Goal: Transaction & Acquisition: Obtain resource

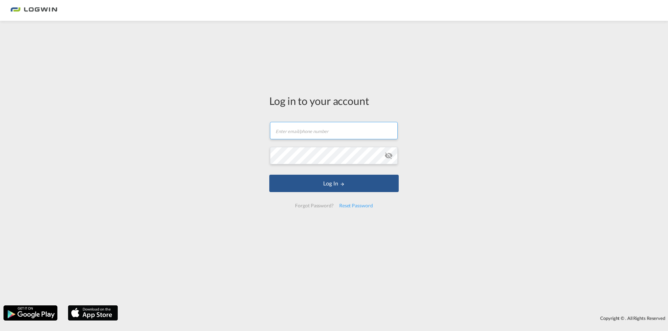
click at [315, 132] on input "text" at bounding box center [334, 130] width 128 height 17
type input "a"
type input "[PERSON_NAME][EMAIL_ADDRESS][DOMAIN_NAME]"
click at [269, 175] on button "Log In" at bounding box center [333, 183] width 129 height 17
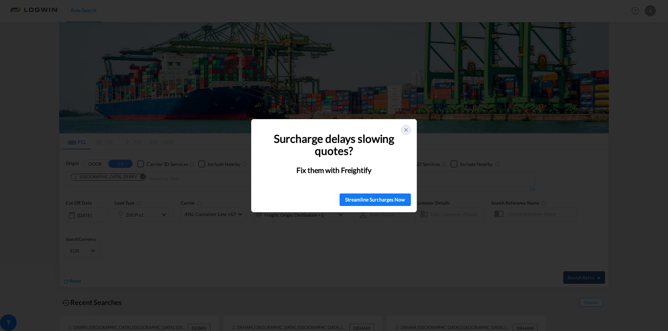
click at [409, 129] on div at bounding box center [406, 130] width 10 height 10
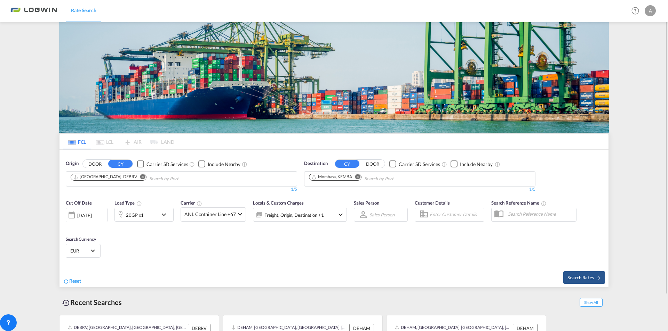
click at [357, 176] on md-icon "Remove" at bounding box center [357, 177] width 5 height 5
click at [140, 177] on md-icon "Remove" at bounding box center [142, 177] width 5 height 5
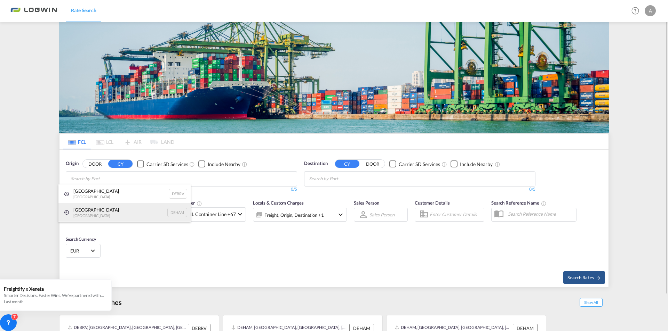
click at [119, 219] on div "[GEOGRAPHIC_DATA] [GEOGRAPHIC_DATA] DEHAM" at bounding box center [124, 212] width 132 height 19
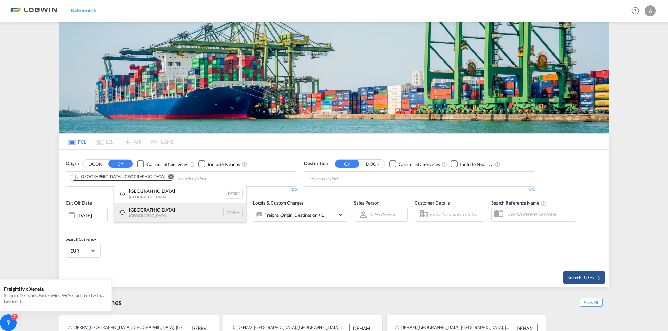
click at [148, 213] on div "[GEOGRAPHIC_DATA] [GEOGRAPHIC_DATA] DEHAM" at bounding box center [180, 212] width 132 height 19
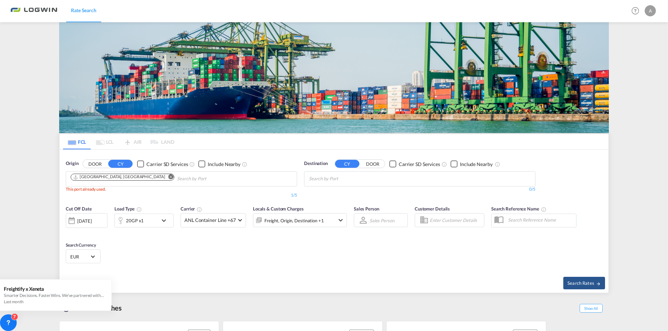
click at [364, 178] on body "Rate Search Rate Search Help Resources Product Release A My Profile Logout FCL …" at bounding box center [334, 165] width 668 height 331
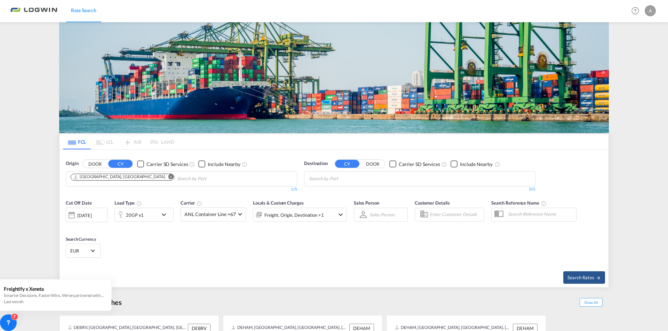
drag, startPoint x: 364, startPoint y: 178, endPoint x: 386, endPoint y: 285, distance: 108.9
click at [330, 179] on body "Rate Search Rate Search Help Resources Product Release A My Profile Logout FCL …" at bounding box center [334, 165] width 668 height 331
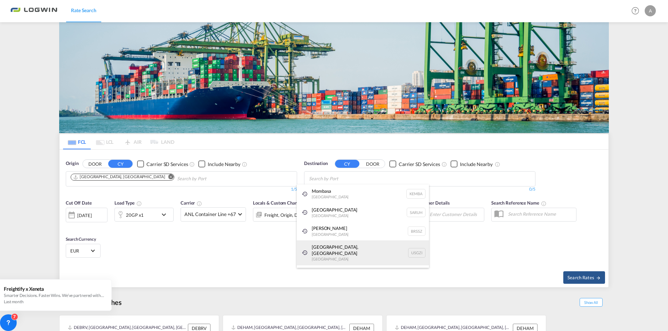
paste input "[GEOGRAPHIC_DATA][PERSON_NAME], [GEOGRAPHIC_DATA]"
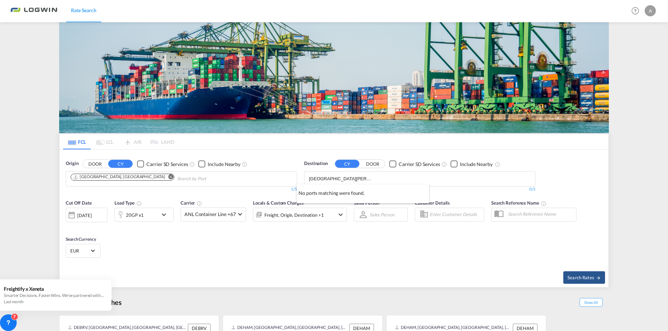
type input "[GEOGRAPHIC_DATA][PERSON_NAME], [GEOGRAPHIC_DATA]"
click at [370, 178] on input "[GEOGRAPHIC_DATA][PERSON_NAME], [GEOGRAPHIC_DATA]" at bounding box center [342, 178] width 66 height 11
drag, startPoint x: 438, startPoint y: 178, endPoint x: 307, endPoint y: 181, distance: 131.1
click at [308, 181] on md-chips "[GEOGRAPHIC_DATA][PERSON_NAME], [GEOGRAPHIC_DATA]" at bounding box center [419, 179] width 231 height 15
click at [350, 178] on body "Rate Search Rate Search Help Resources Product Release A My Profile Logout FCL …" at bounding box center [334, 165] width 668 height 331
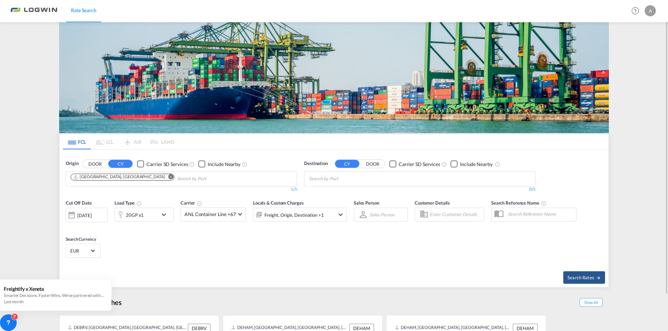
click at [335, 180] on body "Rate Search Rate Search Help Resources Product Release A My Profile Logout FCL …" at bounding box center [334, 165] width 668 height 331
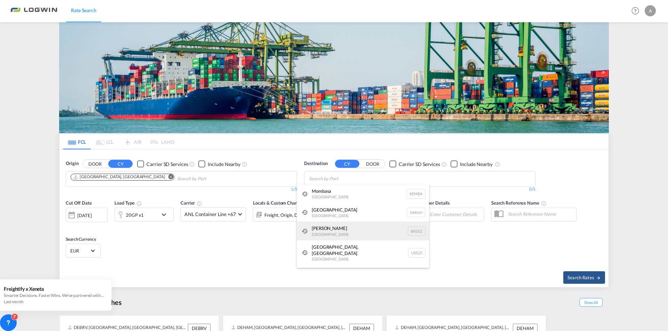
paste input "Nansha [GEOGRAPHIC_DATA]"
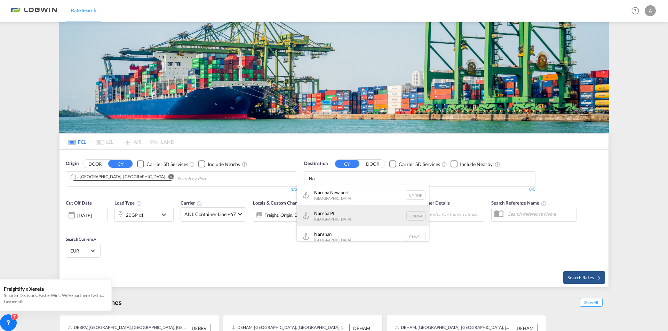
type input "N"
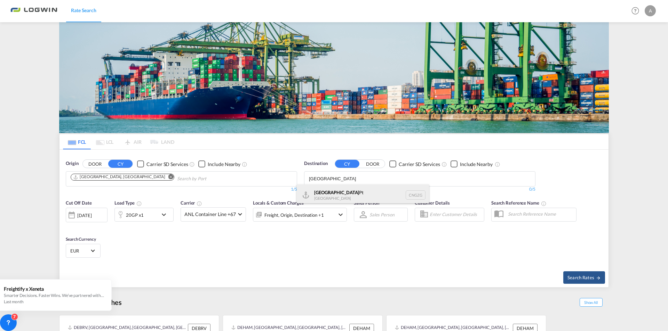
type input "[GEOGRAPHIC_DATA]"
click at [329, 195] on div "Guangzhou Pt [GEOGRAPHIC_DATA] CNGZG" at bounding box center [363, 195] width 132 height 21
click at [161, 215] on md-icon "icon-chevron-down" at bounding box center [166, 215] width 12 height 8
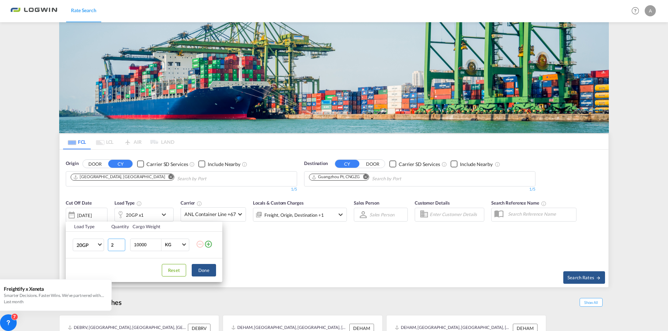
click at [121, 243] on input "2" at bounding box center [116, 245] width 17 height 13
click at [123, 247] on input "1" at bounding box center [116, 245] width 17 height 13
type input "0"
click at [123, 247] on input "0" at bounding box center [116, 245] width 17 height 13
click at [98, 246] on md-select-value "20GP" at bounding box center [90, 245] width 28 height 12
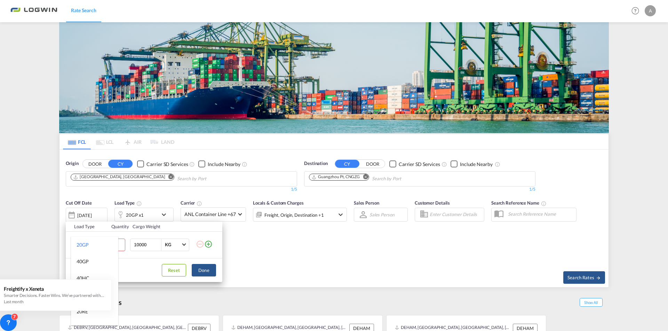
click at [312, 256] on md-backdrop at bounding box center [334, 165] width 668 height 331
click at [100, 245] on span "Choose: \a20GP" at bounding box center [100, 244] width 4 height 4
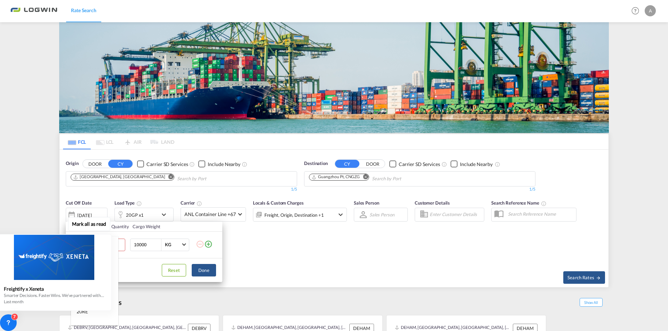
click at [91, 273] on div at bounding box center [54, 257] width 114 height 45
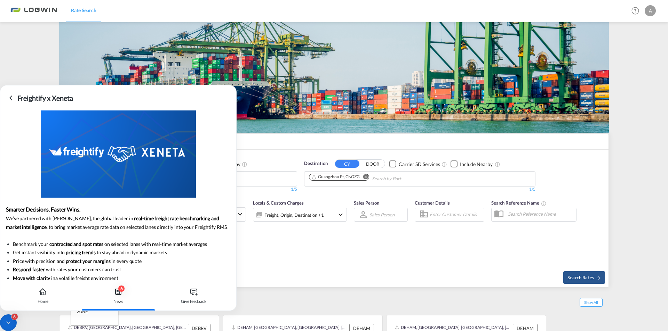
click at [319, 256] on md-backdrop at bounding box center [334, 165] width 668 height 331
click at [10, 97] on icon at bounding box center [11, 98] width 2 height 4
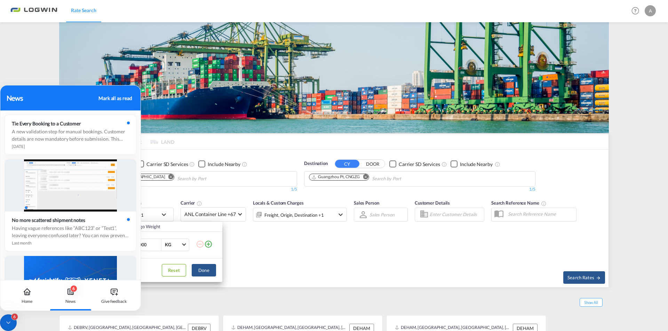
click at [114, 100] on div "Mark all as read" at bounding box center [114, 98] width 33 height 7
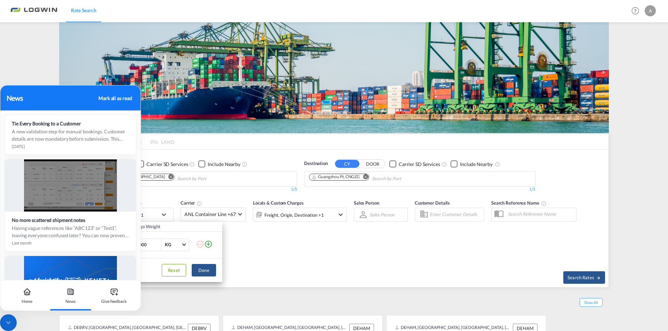
click at [120, 96] on div "Mark all as read" at bounding box center [114, 98] width 33 height 7
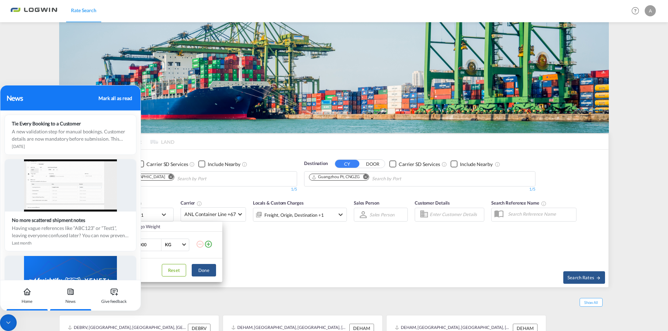
click at [30, 293] on icon at bounding box center [27, 292] width 8 height 8
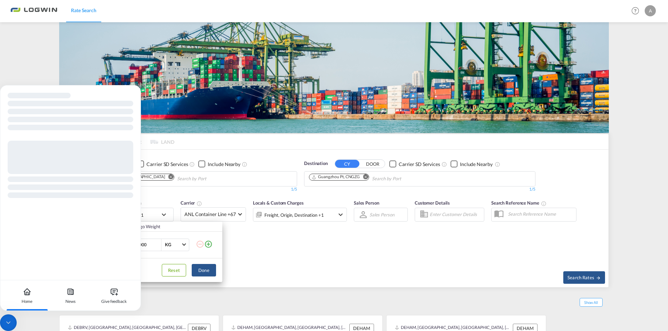
click at [296, 256] on div "Load Type Quantity Cargo Weight 20GP 0 10000 KG KG Load type addition is restri…" at bounding box center [334, 165] width 668 height 331
click at [248, 256] on div "Cut Off Date [DATE] [DATE] Load Type 20GP x0 Carrier ANL Container Line +67 Onl…" at bounding box center [333, 230] width 549 height 68
click at [9, 318] on div at bounding box center [8, 323] width 17 height 17
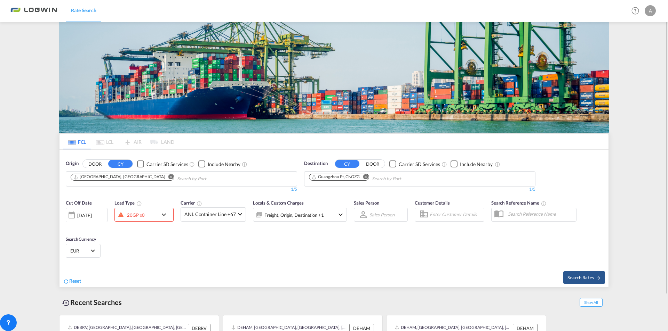
click at [165, 213] on md-icon "icon-chevron-down" at bounding box center [166, 215] width 12 height 8
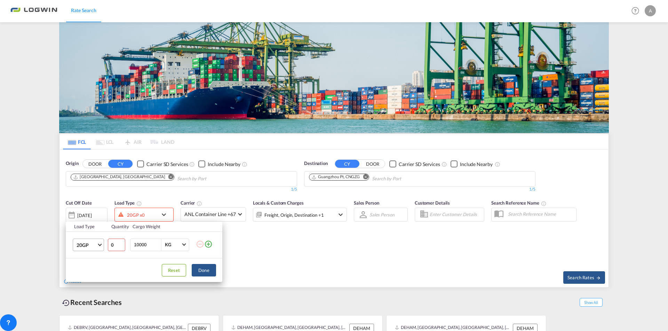
click at [99, 248] on md-select-value "20GP" at bounding box center [90, 245] width 28 height 12
click at [90, 280] on md-option "40HC" at bounding box center [94, 278] width 47 height 17
click at [154, 246] on input "10000" at bounding box center [147, 245] width 28 height 12
type input "1"
type input "15000"
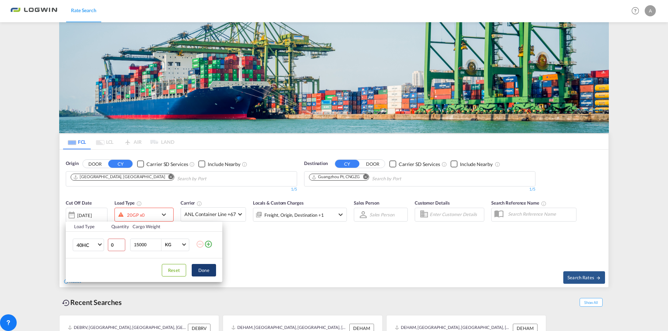
click at [212, 270] on button "Done" at bounding box center [204, 270] width 24 height 13
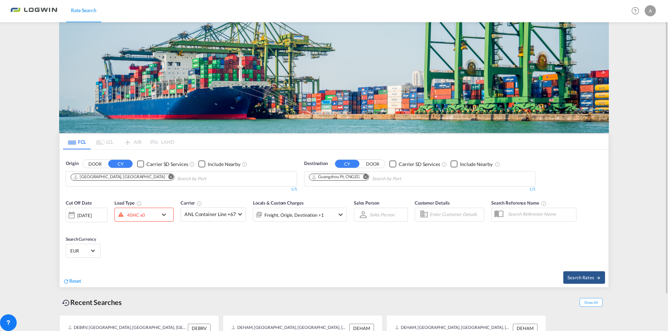
click at [163, 214] on md-icon "icon-chevron-down" at bounding box center [166, 215] width 12 height 8
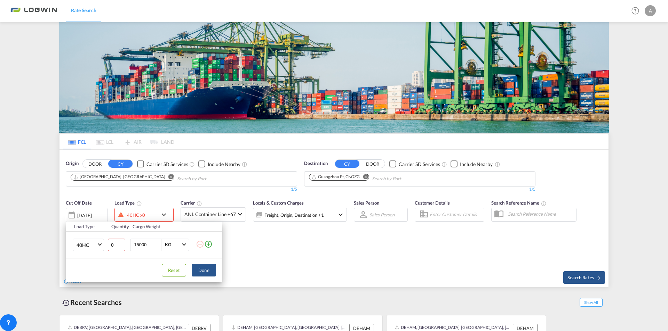
click at [120, 249] on input "0" at bounding box center [116, 245] width 17 height 13
click at [122, 245] on input "0" at bounding box center [116, 245] width 17 height 13
type input "1"
click at [121, 244] on input "1" at bounding box center [116, 245] width 17 height 13
click at [200, 270] on button "Done" at bounding box center [204, 270] width 24 height 13
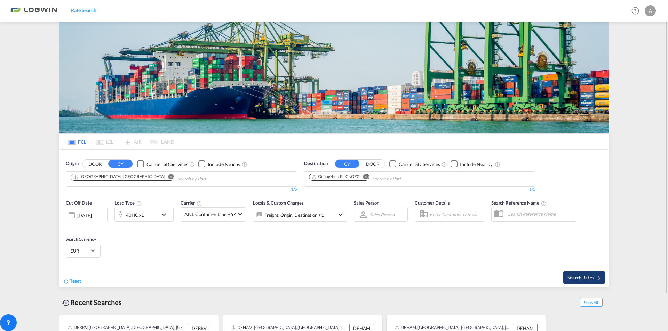
click at [592, 277] on span "Search Rates" at bounding box center [583, 278] width 33 height 6
type input "DEHAM to CNGZG / [DATE]"
